Goal: Task Accomplishment & Management: Manage account settings

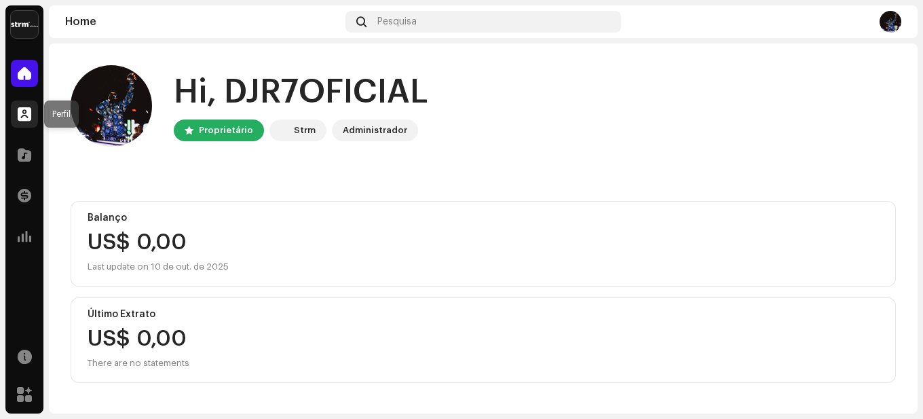
click at [27, 118] on span at bounding box center [25, 114] width 14 height 11
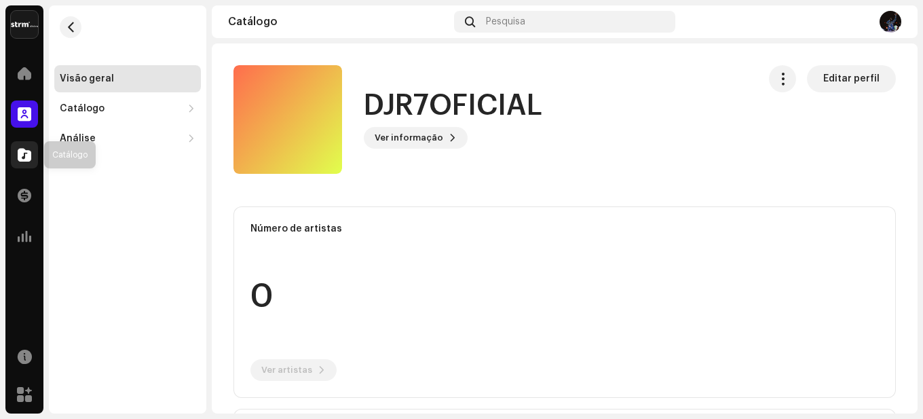
click at [23, 159] on span at bounding box center [25, 154] width 14 height 11
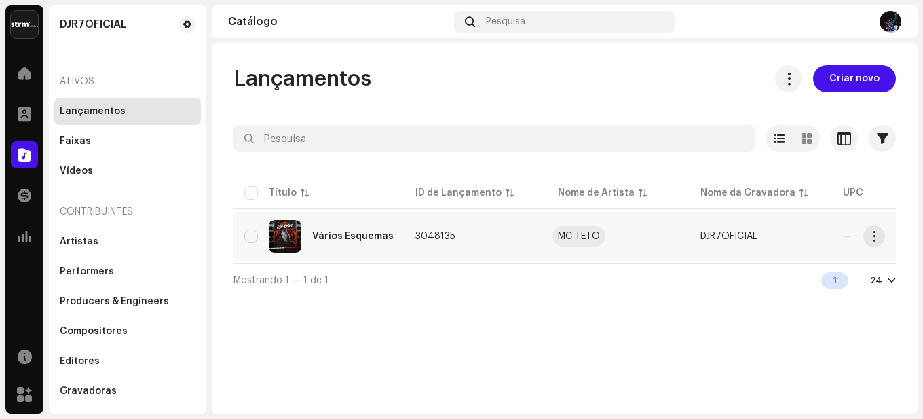
click at [579, 240] on div "MC TETO" at bounding box center [579, 236] width 42 height 10
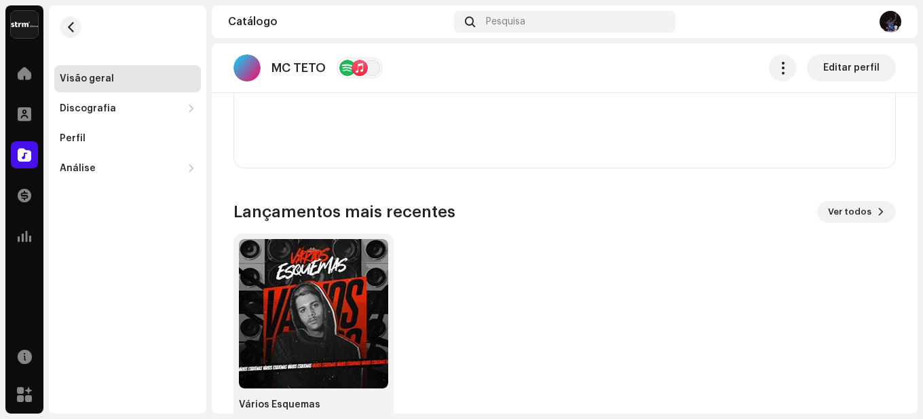
scroll to position [1055, 0]
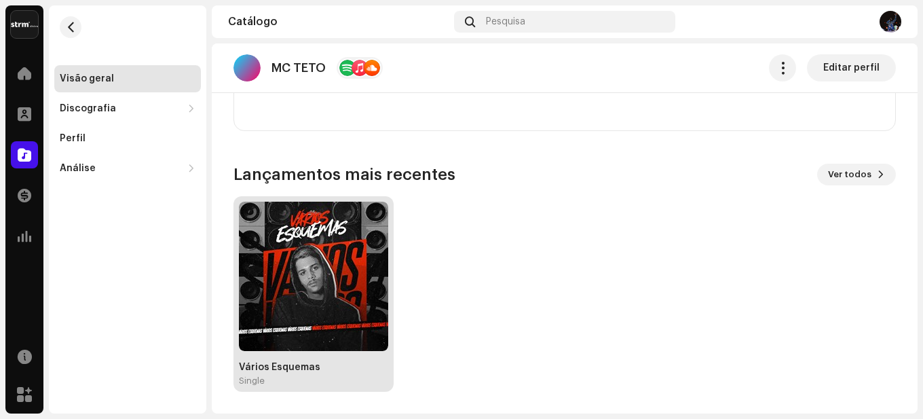
click at [318, 318] on img at bounding box center [313, 276] width 149 height 149
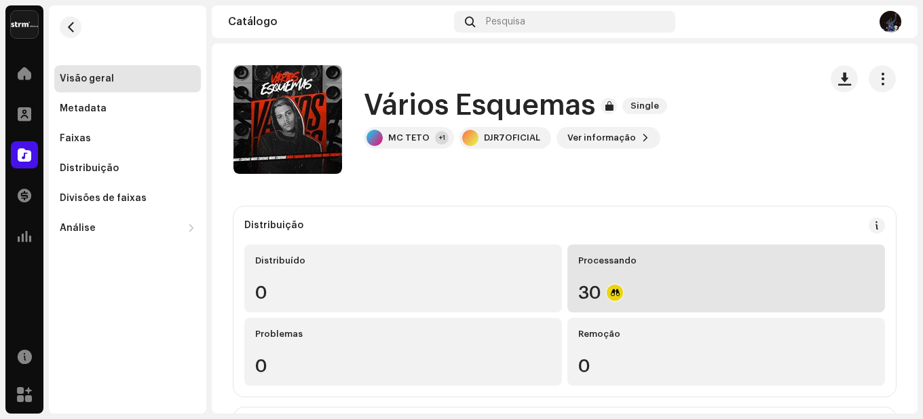
click at [620, 289] on div "30" at bounding box center [726, 293] width 296 height 18
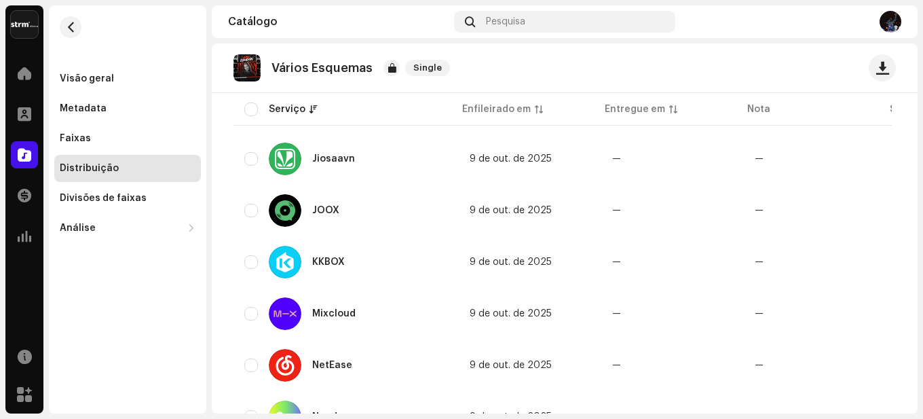
scroll to position [950, 0]
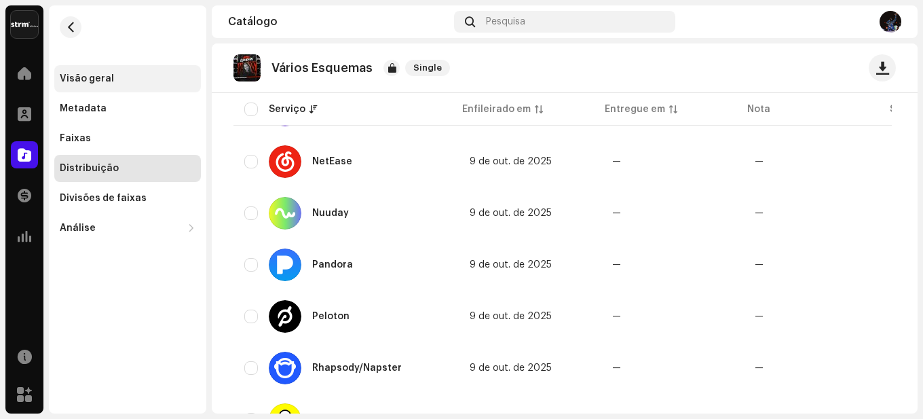
click at [100, 77] on div "Visão geral" at bounding box center [87, 78] width 54 height 11
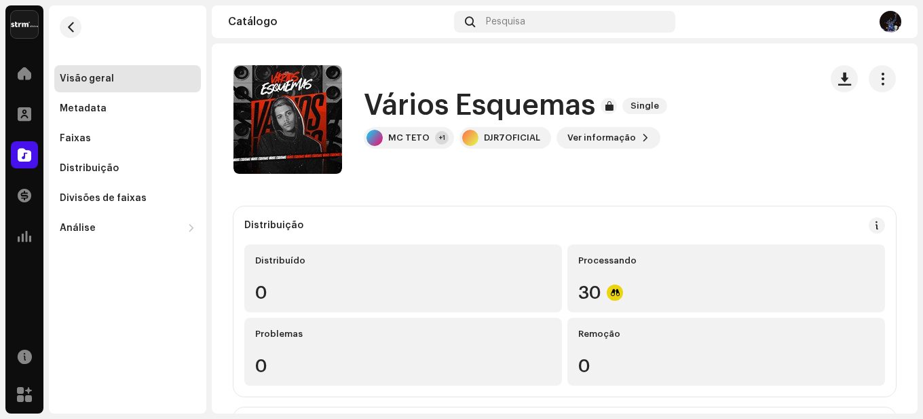
scroll to position [68, 0]
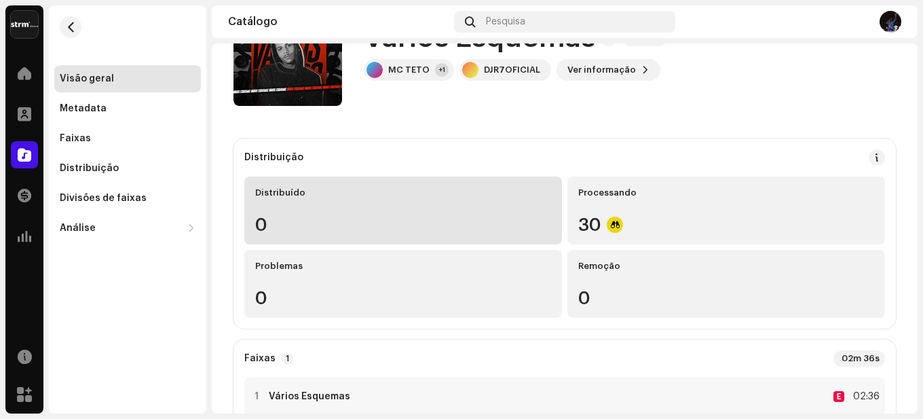
click at [309, 207] on div "Distribuído 0" at bounding box center [403, 210] width 318 height 68
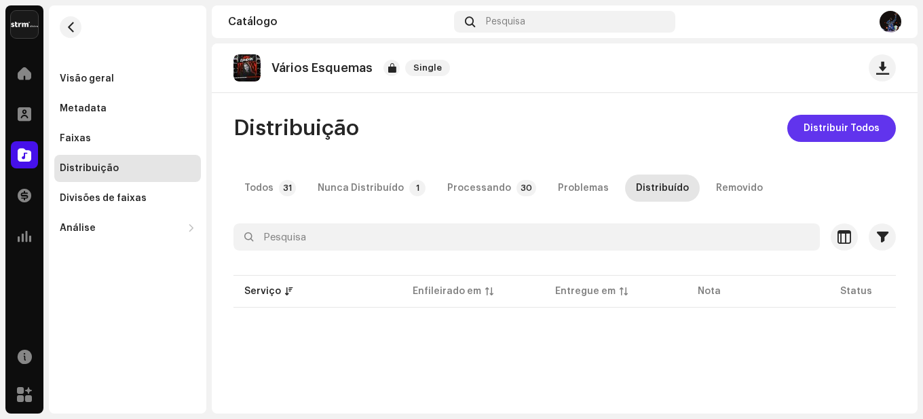
click at [850, 126] on span "Distribuir Todos" at bounding box center [842, 128] width 76 height 27
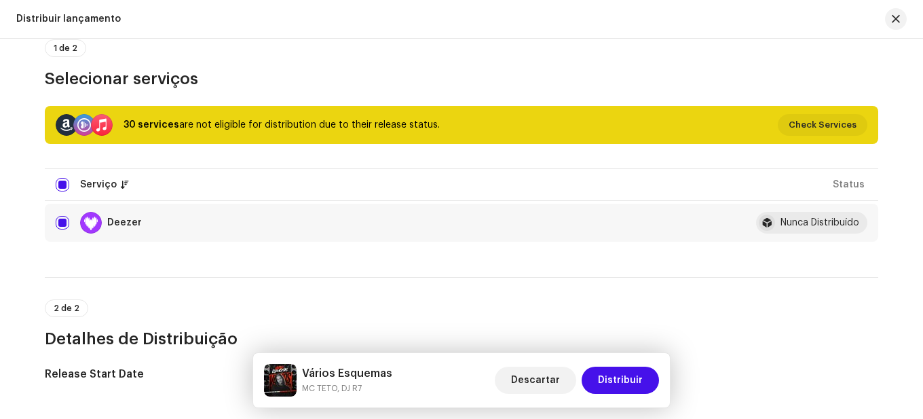
scroll to position [88, 0]
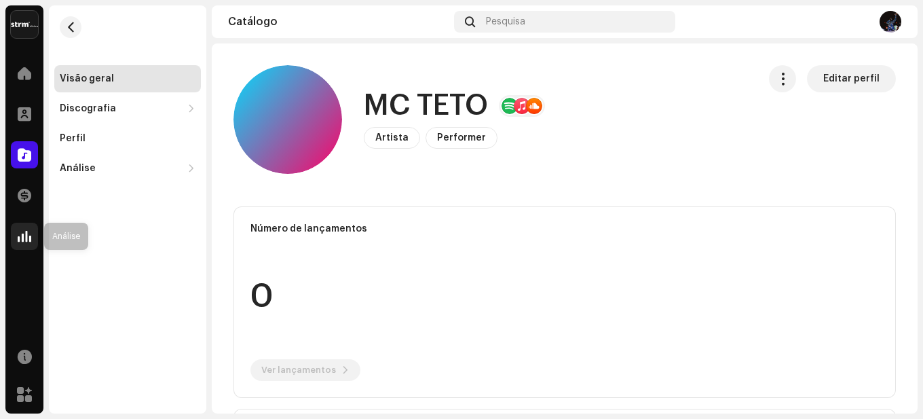
click at [28, 242] on span at bounding box center [25, 236] width 14 height 11
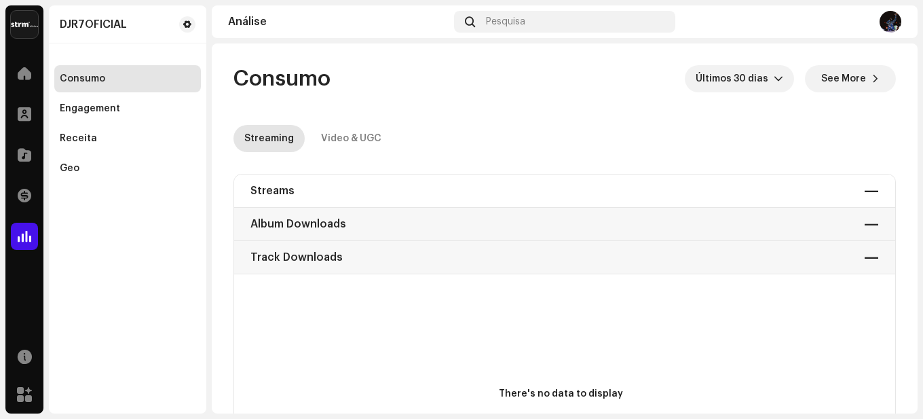
click at [376, 206] on div "Streams — Album Downloads — Track Downloads —" at bounding box center [564, 224] width 661 height 100
click at [346, 182] on div "Streams — Album Downloads — Track Downloads —" at bounding box center [564, 224] width 661 height 100
click at [35, 155] on div at bounding box center [24, 154] width 27 height 27
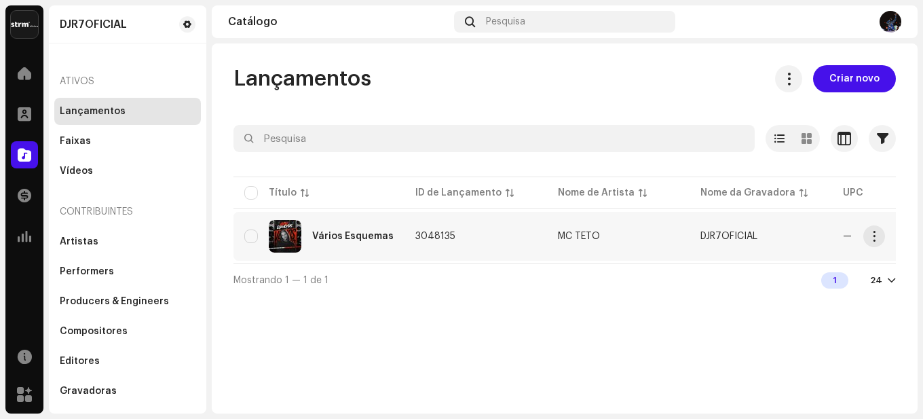
click at [343, 235] on div "Vários Esquemas" at bounding box center [352, 236] width 81 height 10
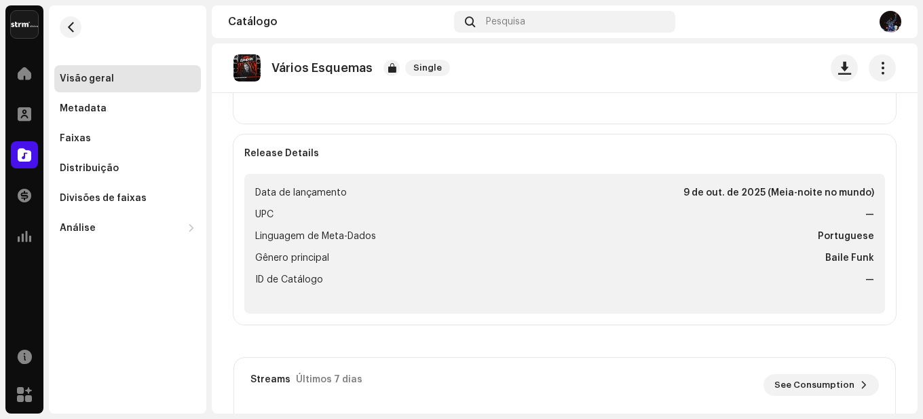
scroll to position [475, 0]
drag, startPoint x: 681, startPoint y: 192, endPoint x: 875, endPoint y: 200, distance: 193.6
click at [876, 195] on ul "Data de lançamento [DATE] (Meia-noite no mundo) UPC — Linguagem de Meta-Dados P…" at bounding box center [564, 242] width 641 height 140
click at [854, 218] on li "UPC —" at bounding box center [564, 213] width 619 height 16
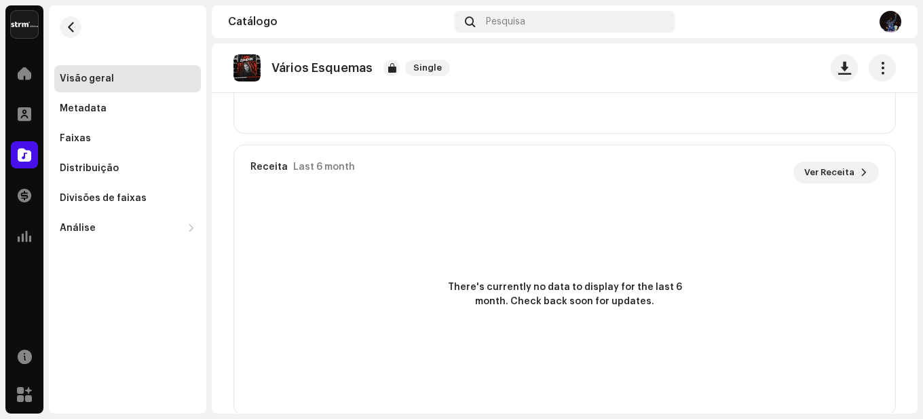
scroll to position [993, 0]
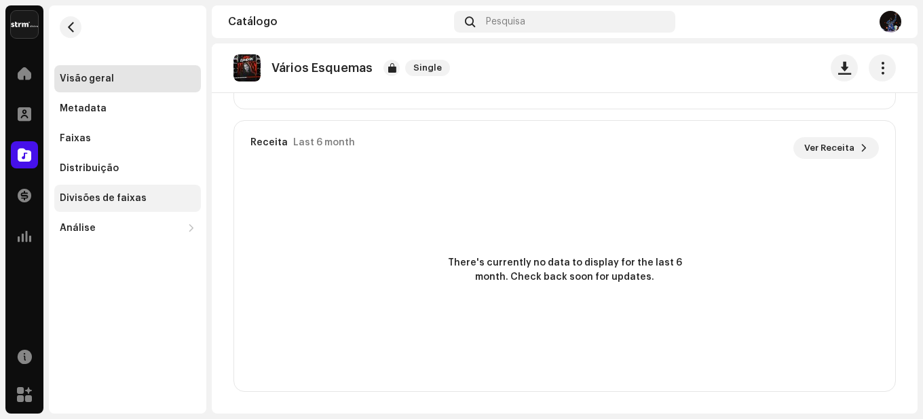
click at [102, 197] on div "Divisões de faixas" at bounding box center [103, 198] width 87 height 11
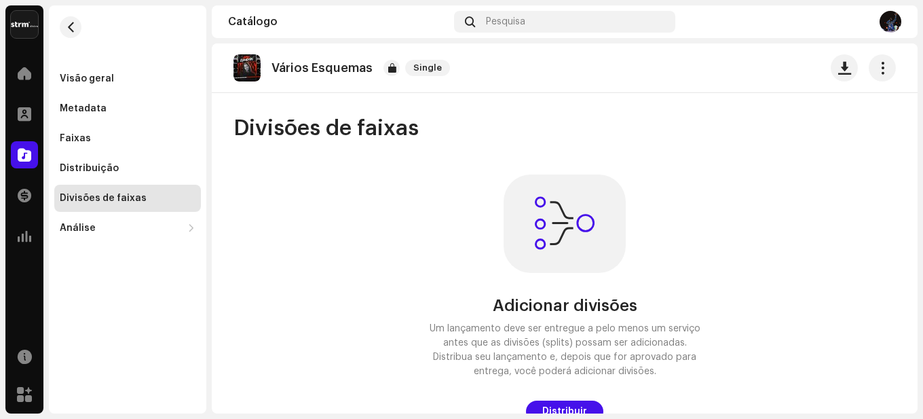
scroll to position [9, 0]
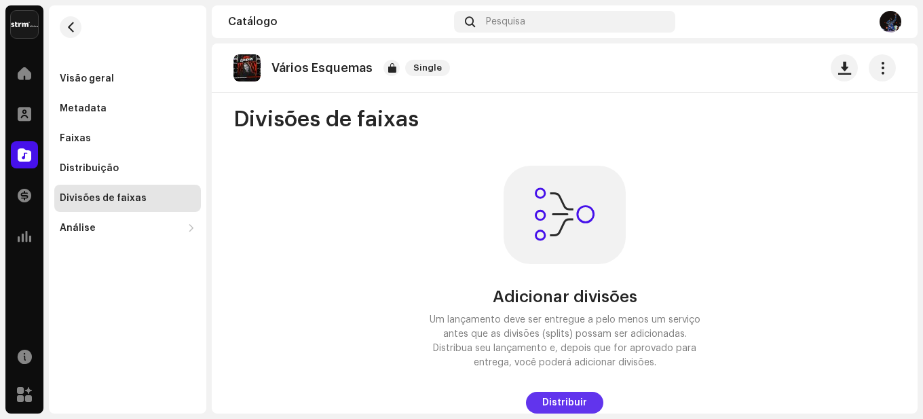
click at [565, 402] on span "Distribuir" at bounding box center [564, 402] width 45 height 27
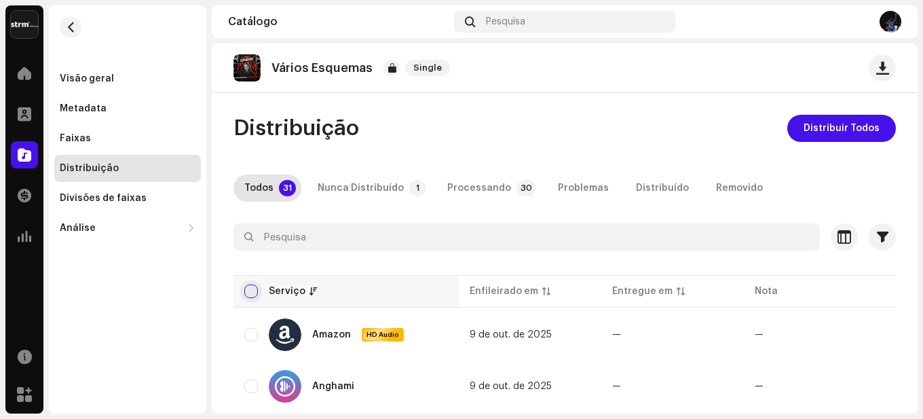
click at [252, 289] on input "checkbox" at bounding box center [251, 291] width 14 height 14
checkbox input "true"
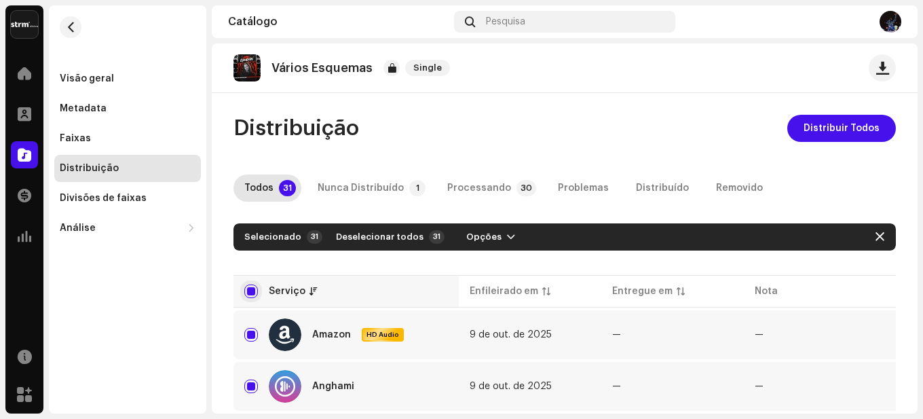
checkbox input "true"
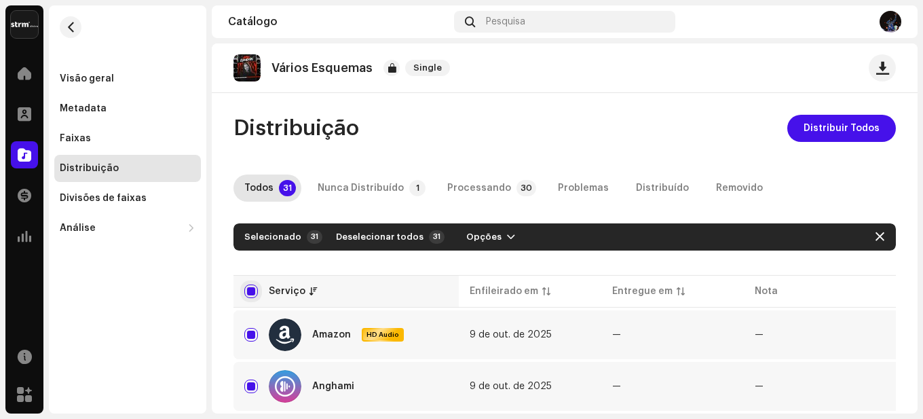
checkbox input "true"
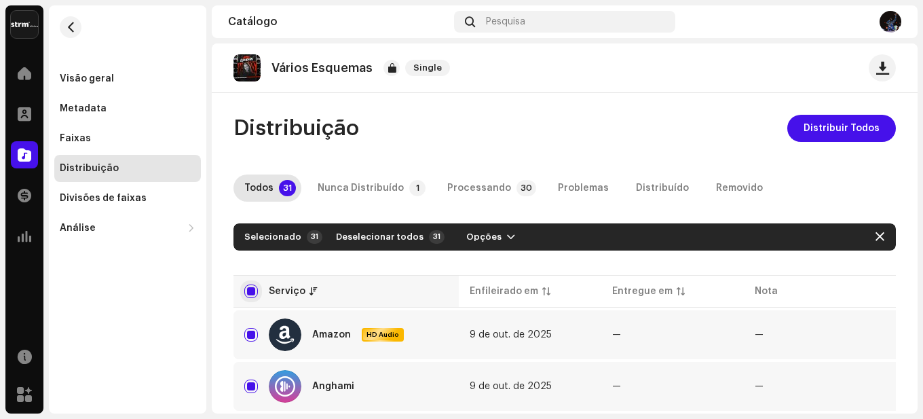
checkbox input "true"
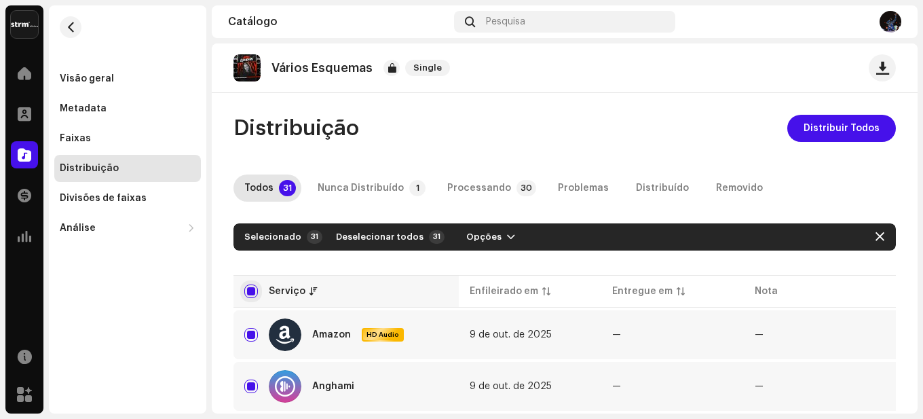
checkbox input "true"
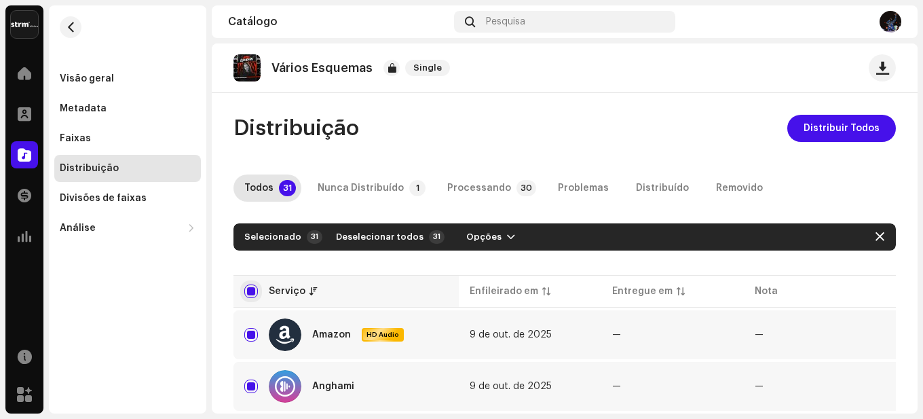
checkbox input "true"
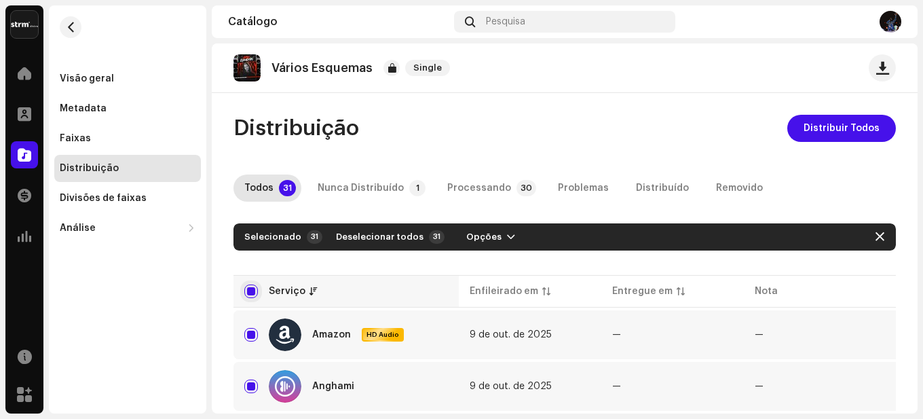
checkbox input "true"
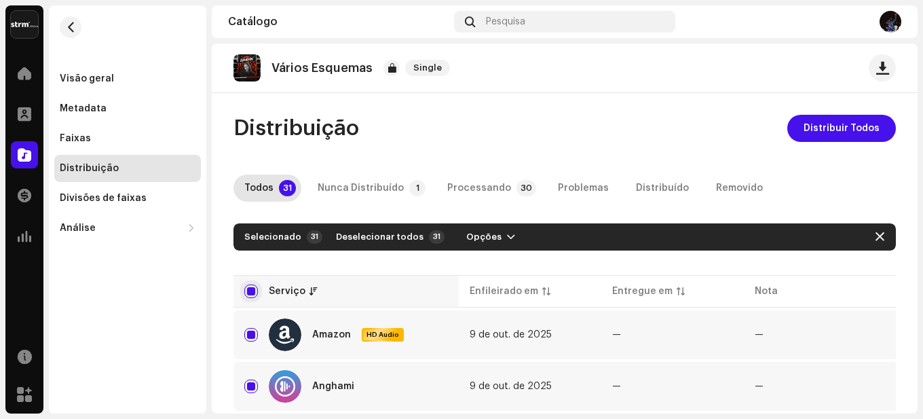
checkbox input "true"
click at [865, 120] on span "Distribuir Todos" at bounding box center [842, 128] width 76 height 27
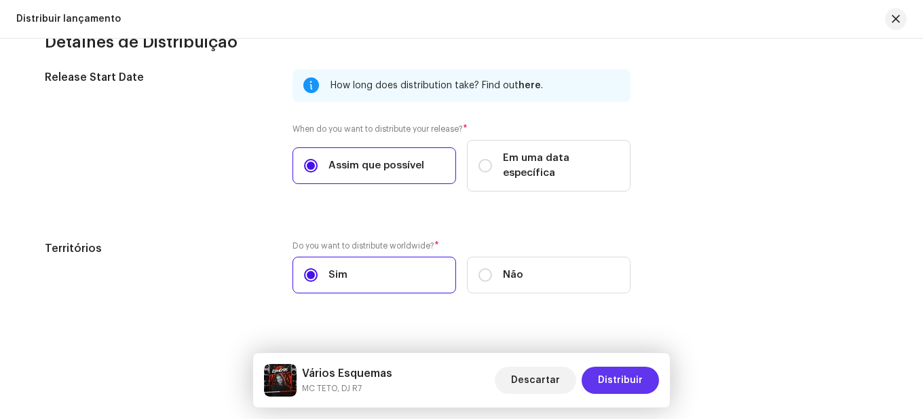
scroll to position [428, 0]
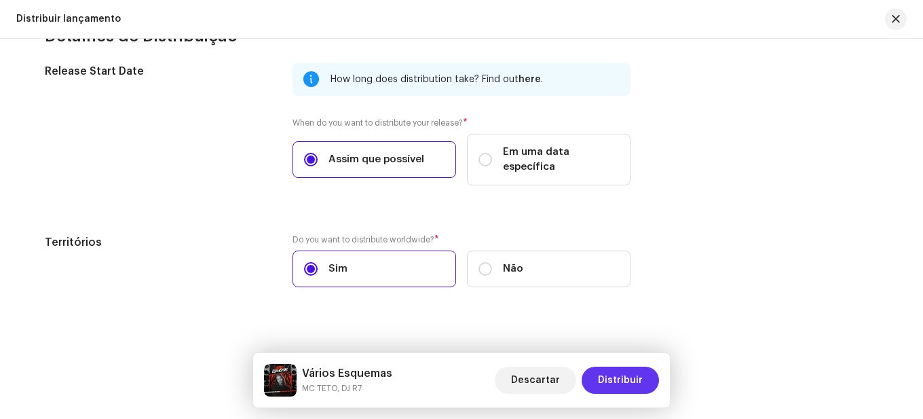
click at [624, 376] on span "Distribuir" at bounding box center [620, 379] width 45 height 27
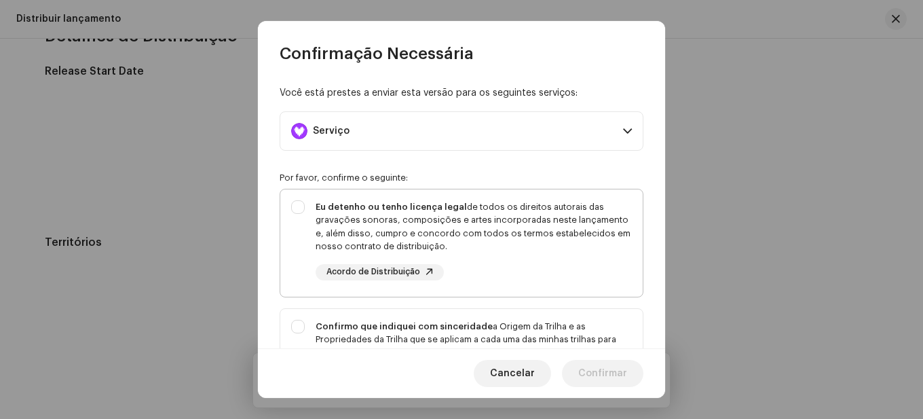
click at [326, 213] on div "Eu detenho ou tenho licença legal de todos os direitos autorais das gravações s…" at bounding box center [474, 226] width 316 height 53
checkbox input "true"
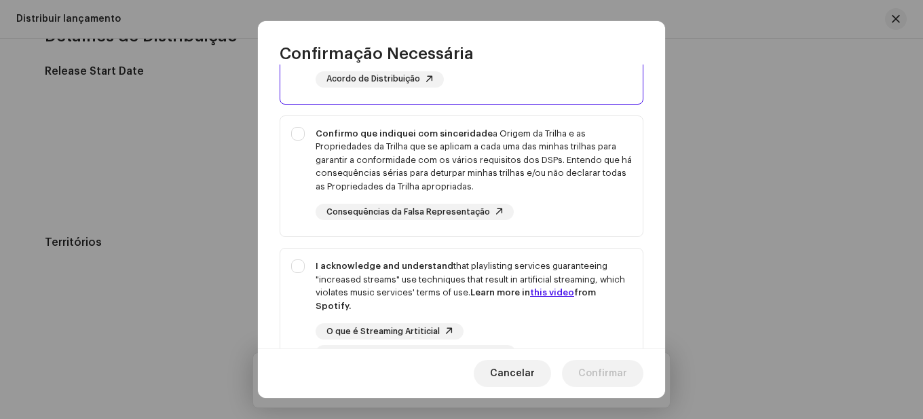
scroll to position [204, 0]
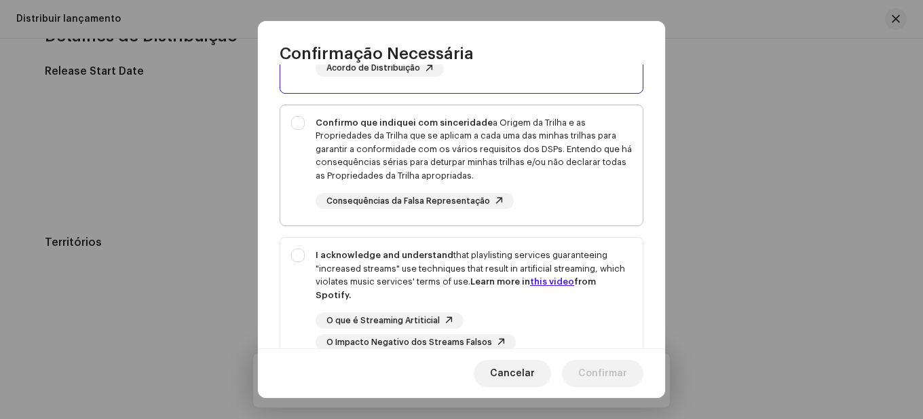
click at [364, 155] on div "Confirmo que indiquei com sinceridade a Origem da Trilha e as Propriedades da T…" at bounding box center [474, 149] width 316 height 67
checkbox input "true"
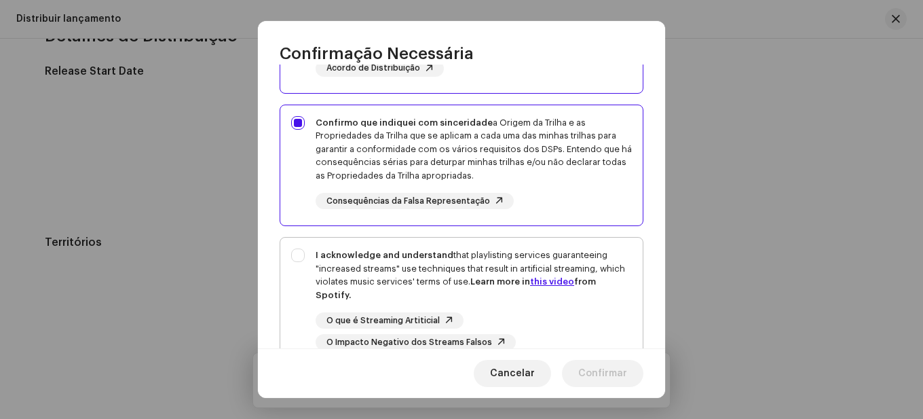
click at [390, 263] on div "I acknowledge and understand that playlisting services guaranteeing "increased …" at bounding box center [474, 274] width 316 height 53
checkbox input "true"
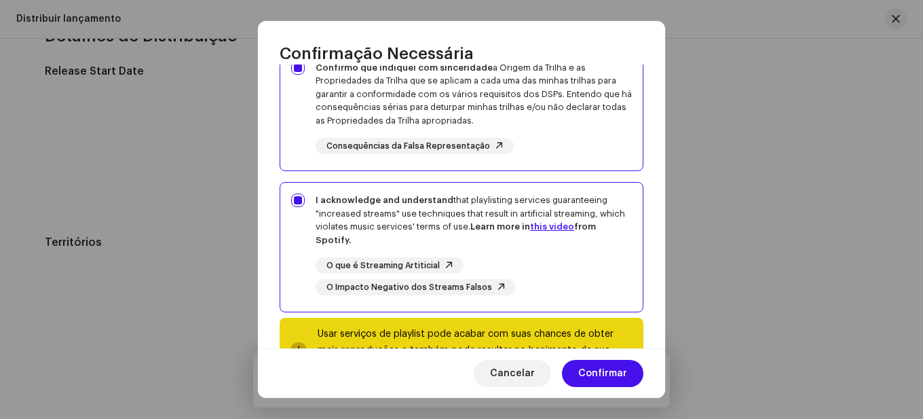
scroll to position [315, 0]
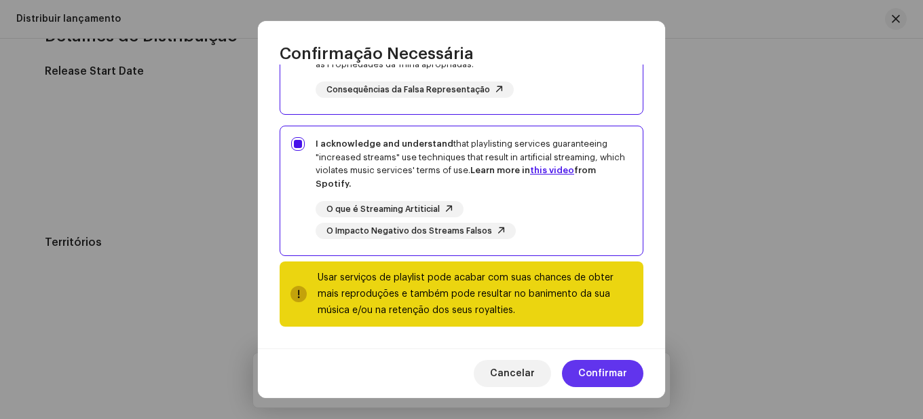
click at [604, 363] on span "Confirmar" at bounding box center [602, 373] width 49 height 27
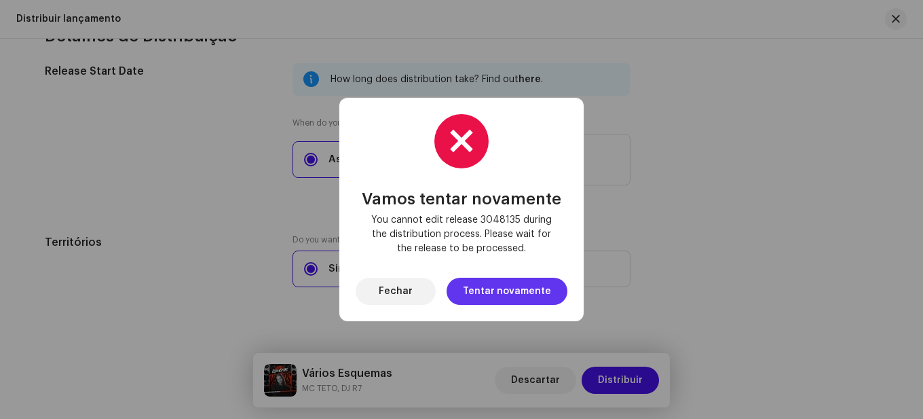
click at [498, 294] on span "Tentar novamente" at bounding box center [507, 291] width 88 height 27
click at [515, 297] on span "Tentar novamente" at bounding box center [507, 291] width 88 height 27
click at [506, 296] on span "Tentar novamente" at bounding box center [507, 291] width 88 height 27
click at [382, 292] on button "Fechar" at bounding box center [396, 291] width 80 height 27
